Goal: Task Accomplishment & Management: Manage account settings

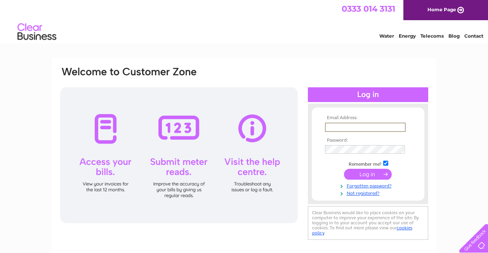
drag, startPoint x: 338, startPoint y: 126, endPoint x: 341, endPoint y: 129, distance: 4.4
click at [338, 126] on input "text" at bounding box center [365, 127] width 81 height 9
type input "[PERSON_NAME][EMAIL_ADDRESS][DOMAIN_NAME]"
click at [359, 174] on input "submit" at bounding box center [368, 173] width 48 height 11
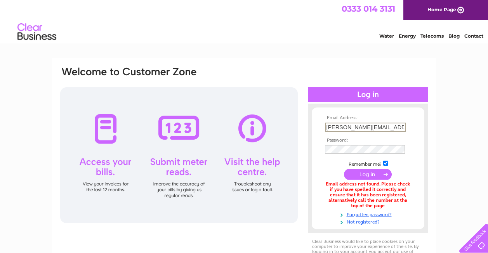
click at [356, 127] on input "ann@cdmm.co.uk" at bounding box center [365, 127] width 81 height 9
type input "ann@cdmmuk.co.uk"
click at [363, 176] on input "submit" at bounding box center [368, 173] width 48 height 11
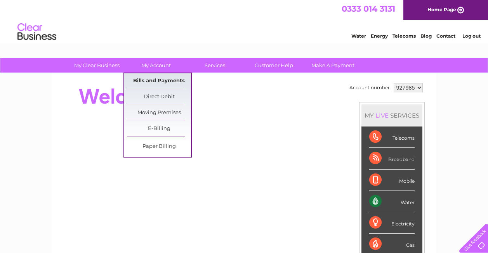
click at [159, 78] on link "Bills and Payments" at bounding box center [159, 81] width 64 height 16
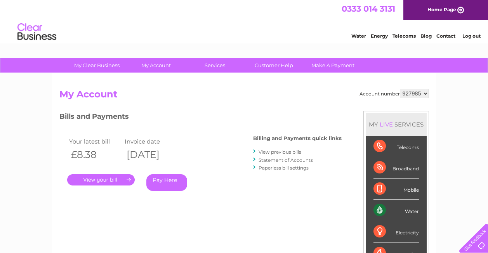
click at [112, 180] on link "." at bounding box center [101, 179] width 68 height 11
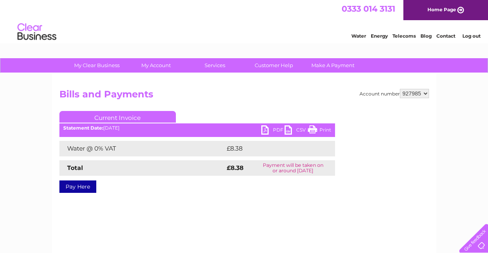
click at [265, 132] on link "PDF" at bounding box center [272, 131] width 23 height 11
